Goal: Task Accomplishment & Management: Manage account settings

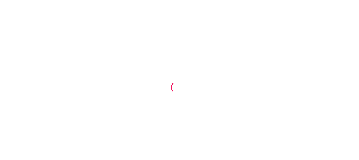
click at [175, 93] on div at bounding box center [177, 87] width 13 height 13
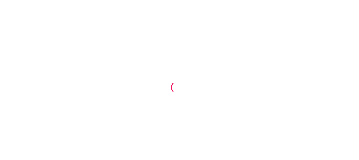
click at [179, 93] on div at bounding box center [177, 87] width 13 height 13
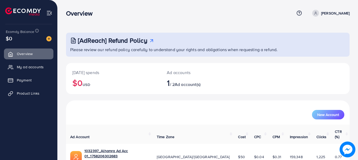
scroll to position [21, 0]
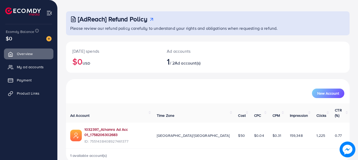
click at [148, 126] on link "1032397_Alhamra Ad Acc 01_1758206302683" at bounding box center [116, 131] width 64 height 11
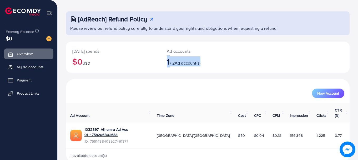
drag, startPoint x: 161, startPoint y: 64, endPoint x: 215, endPoint y: 64, distance: 53.9
click at [215, 64] on div "Ad accounts 1 / 2 Ad account(s)" at bounding box center [195, 57] width 71 height 31
click at [217, 64] on h2 "1 / 2 Ad account(s)" at bounding box center [196, 61] width 58 height 10
